Goal: Task Accomplishment & Management: Manage account settings

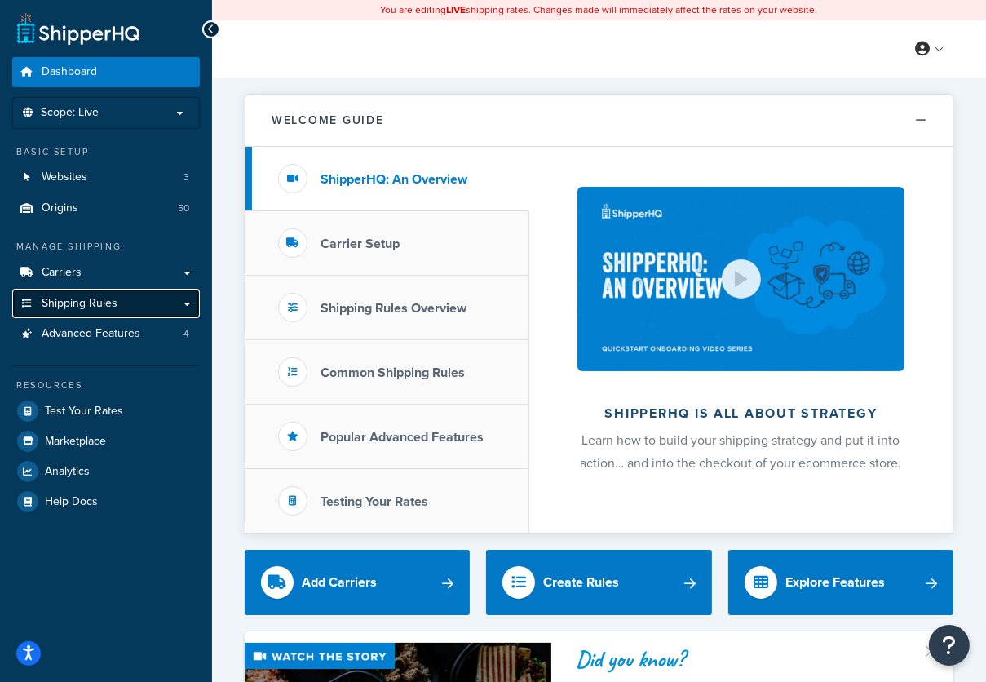
click at [72, 309] on link "Shipping Rules" at bounding box center [106, 304] width 188 height 30
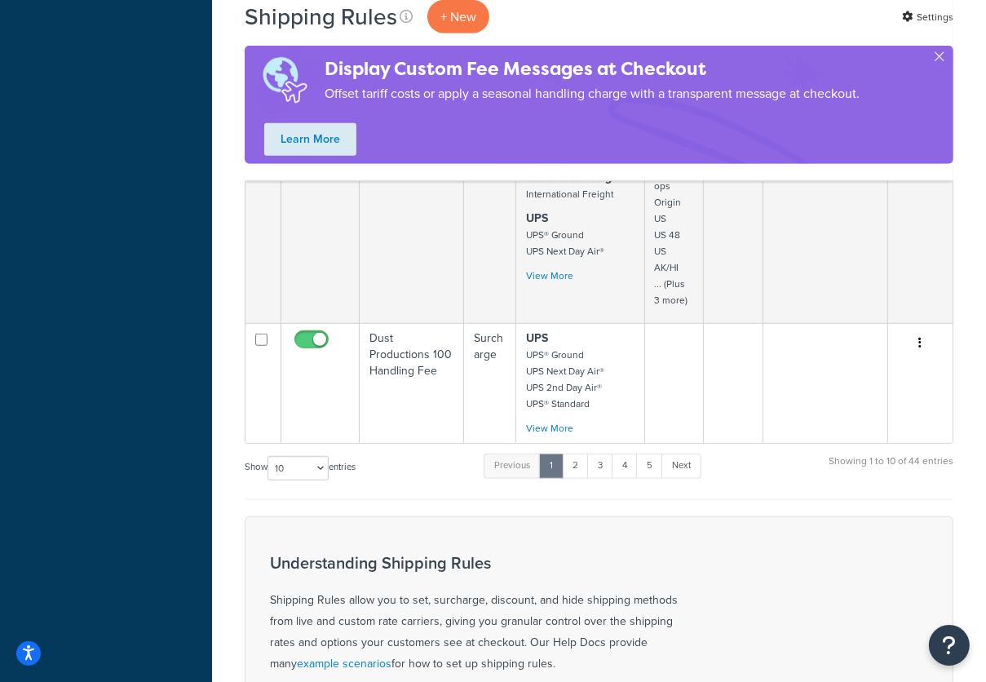
scroll to position [1144, 0]
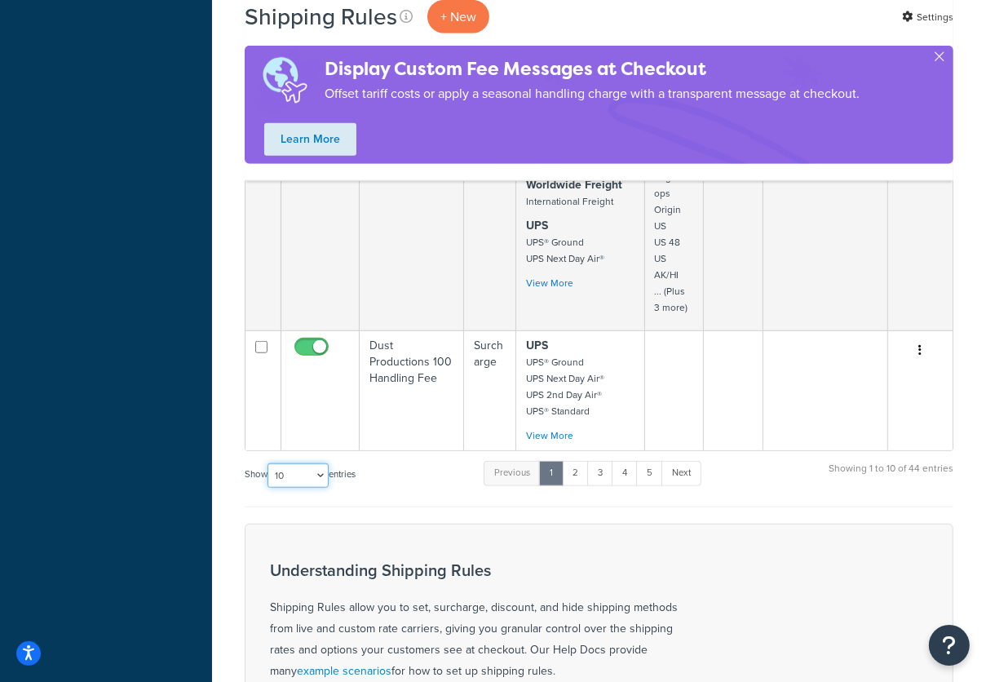
click at [316, 464] on select "10 15 25 50 100 1000" at bounding box center [298, 475] width 61 height 24
select select "50"
click at [269, 463] on select "10 15 25 50 100 1000" at bounding box center [298, 475] width 61 height 24
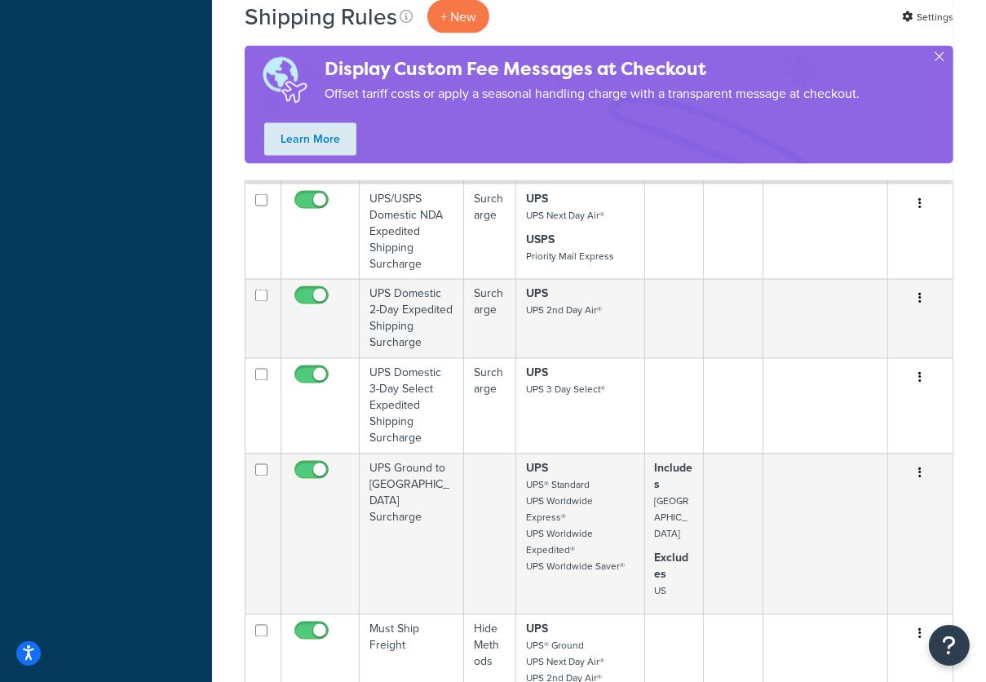
scroll to position [2449, 0]
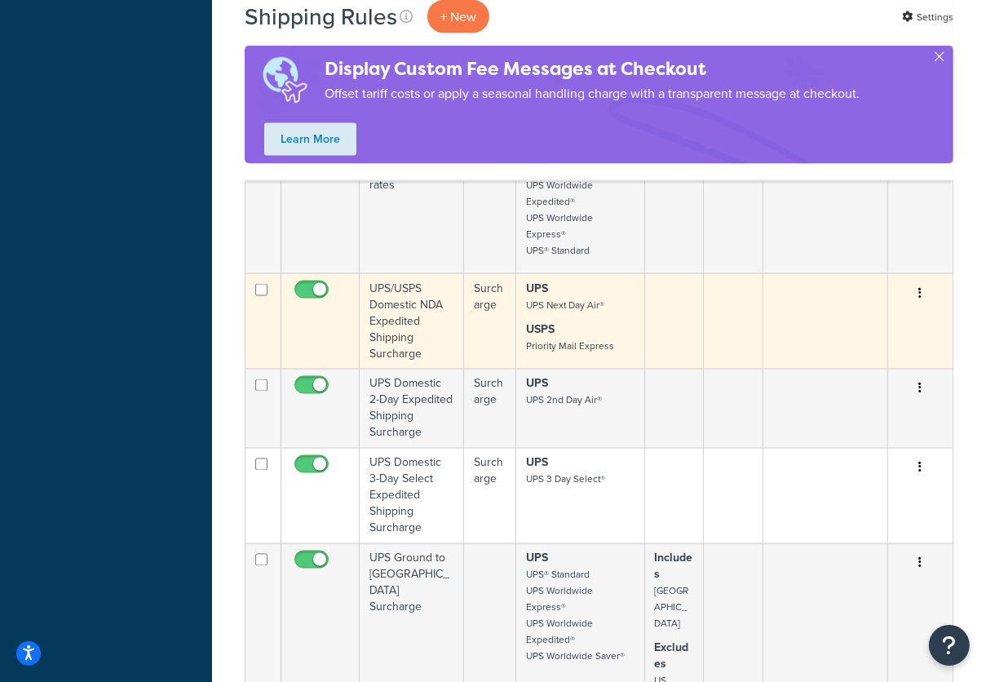
click at [431, 299] on td "UPS/USPS Domestic NDA Expedited Shipping Surcharge" at bounding box center [412, 320] width 104 height 95
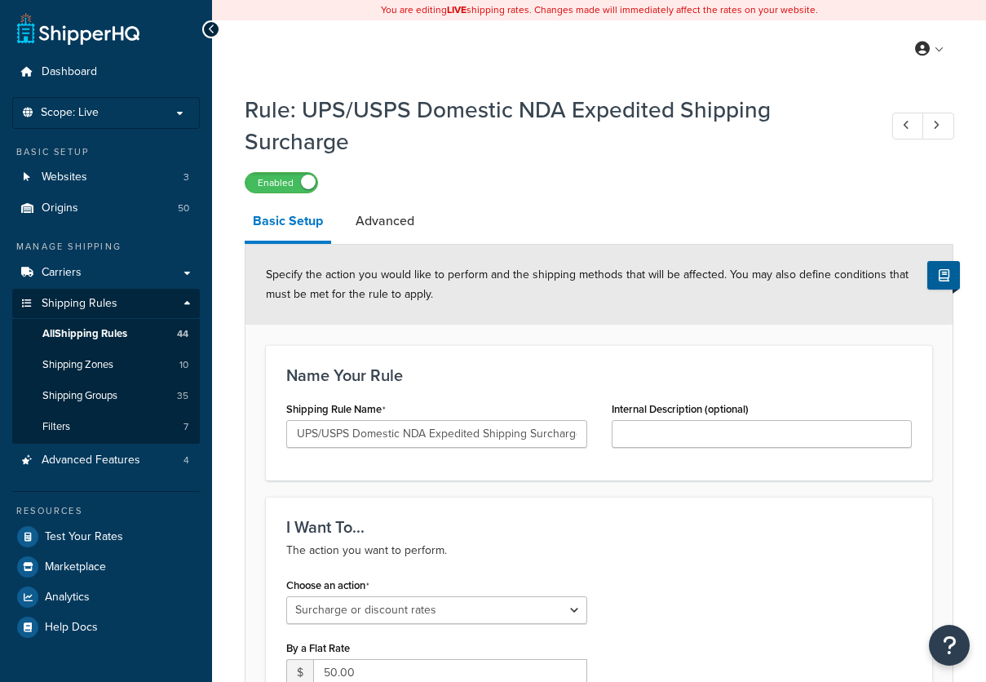
select select "SURCHARGE"
select select "CART"
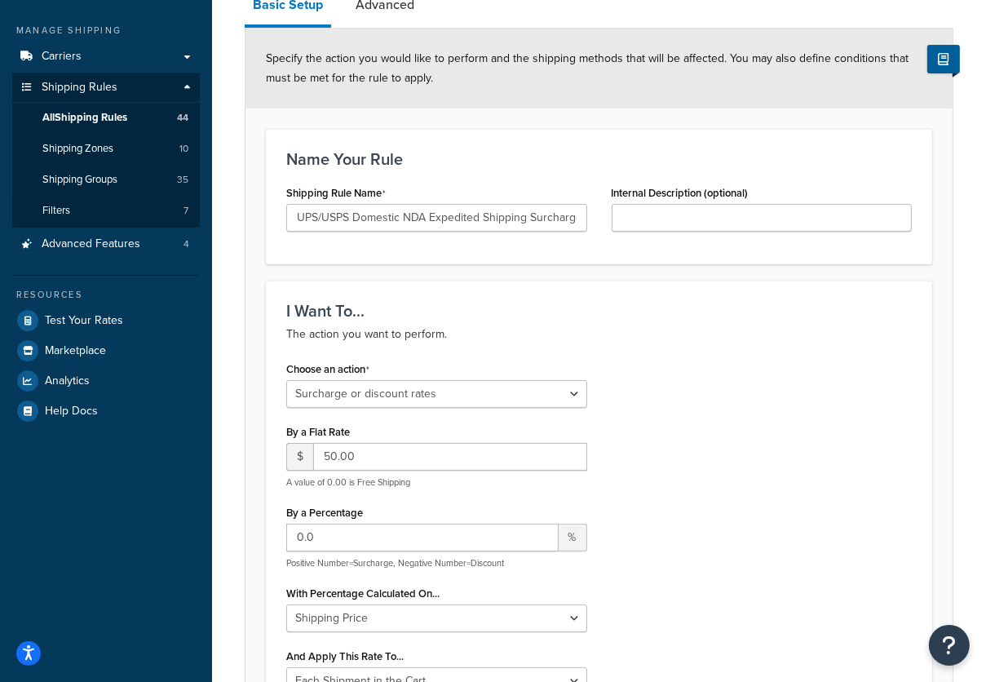
scroll to position [435, 0]
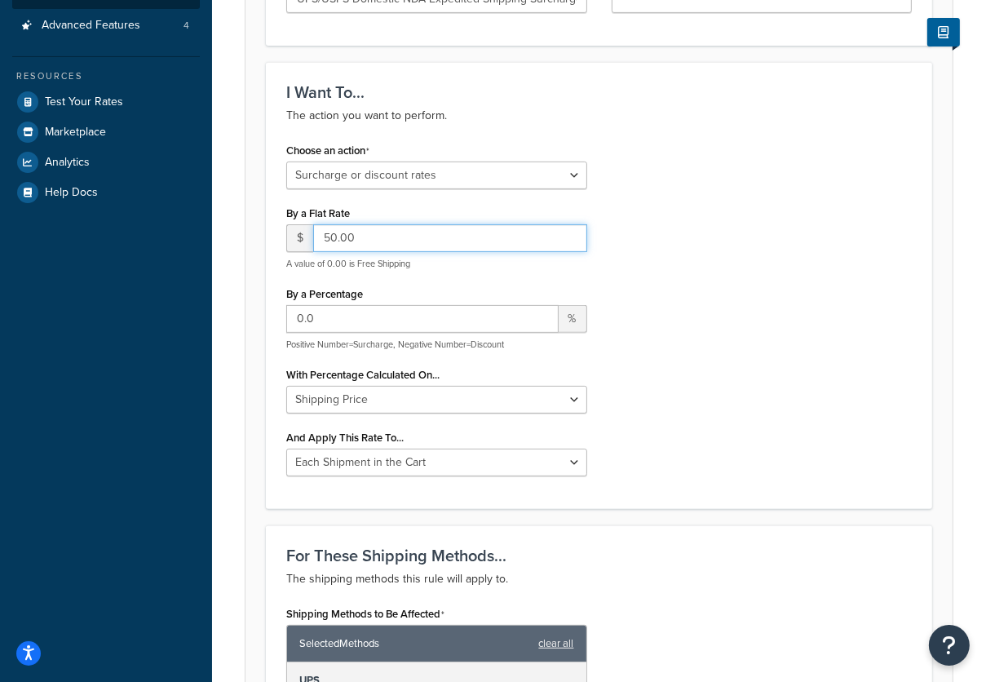
drag, startPoint x: 369, startPoint y: 240, endPoint x: 267, endPoint y: 239, distance: 102.0
click at [267, 239] on div "I Want To... The action you want to perform. Choose an action Choose an action …" at bounding box center [599, 286] width 666 height 448
type input "40"
click at [640, 376] on div "Choose an action Choose an action Override Rates Surcharge or discount rates Hi…" at bounding box center [599, 314] width 650 height 351
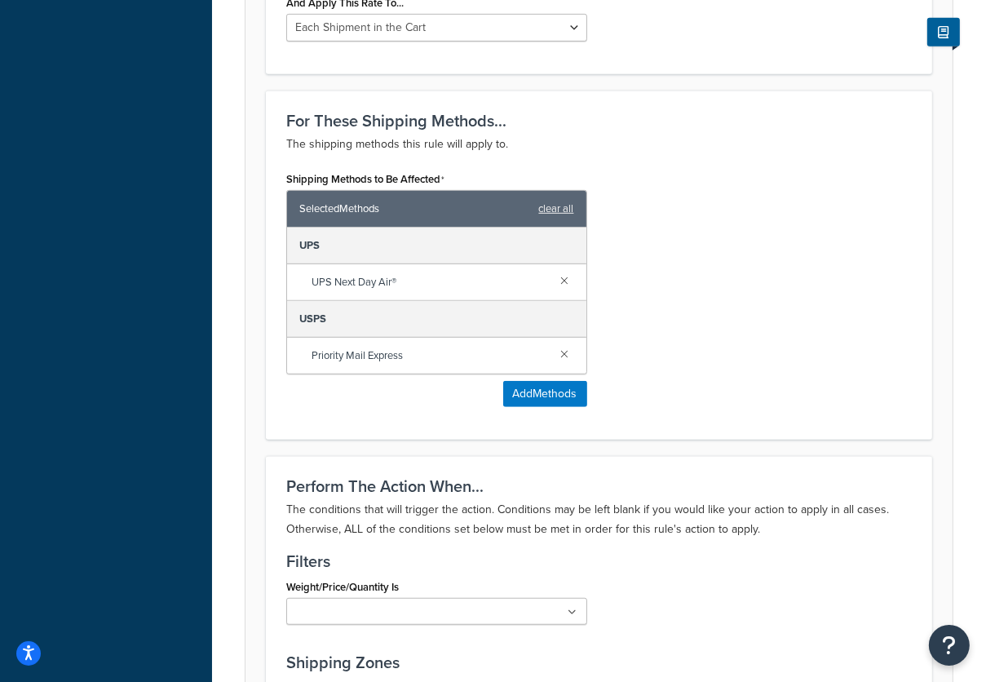
scroll to position [1329, 0]
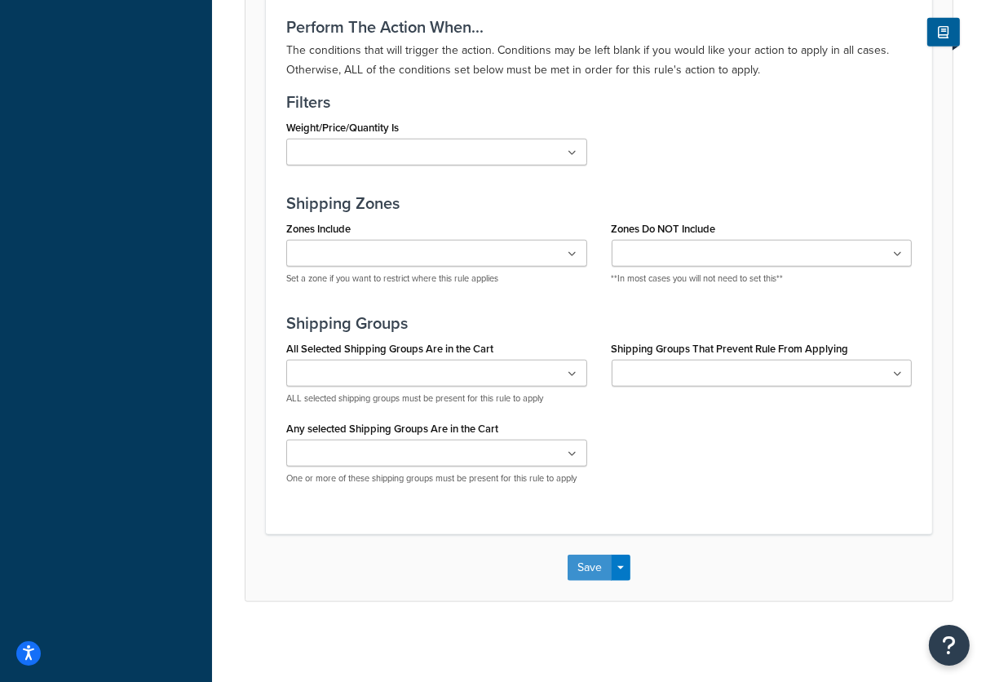
click at [591, 568] on button "Save" at bounding box center [590, 568] width 44 height 26
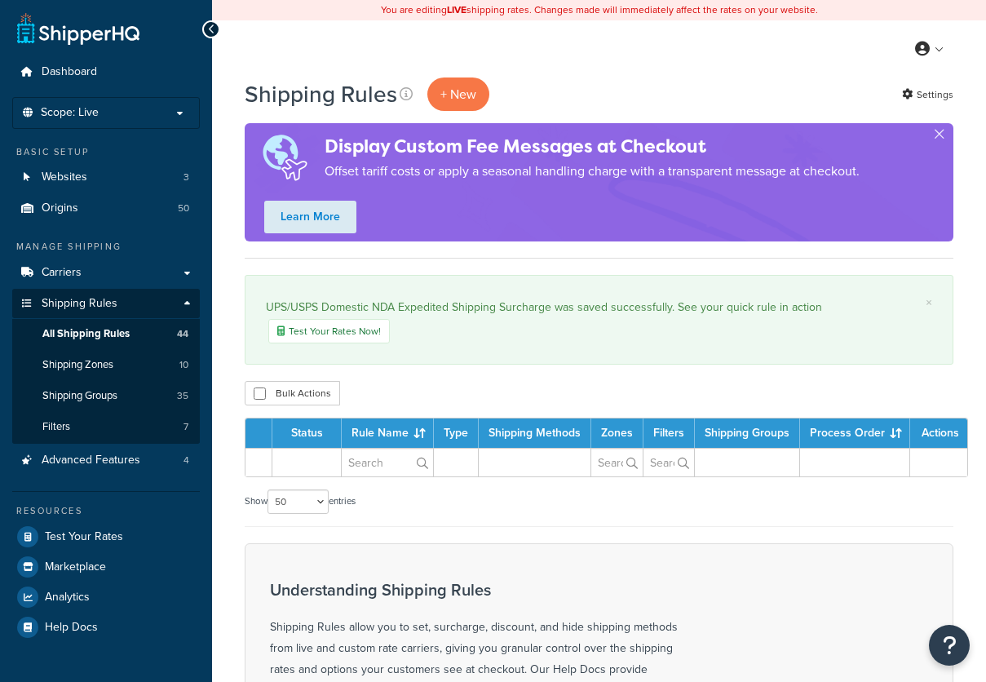
select select "50"
